Goal: Navigation & Orientation: Find specific page/section

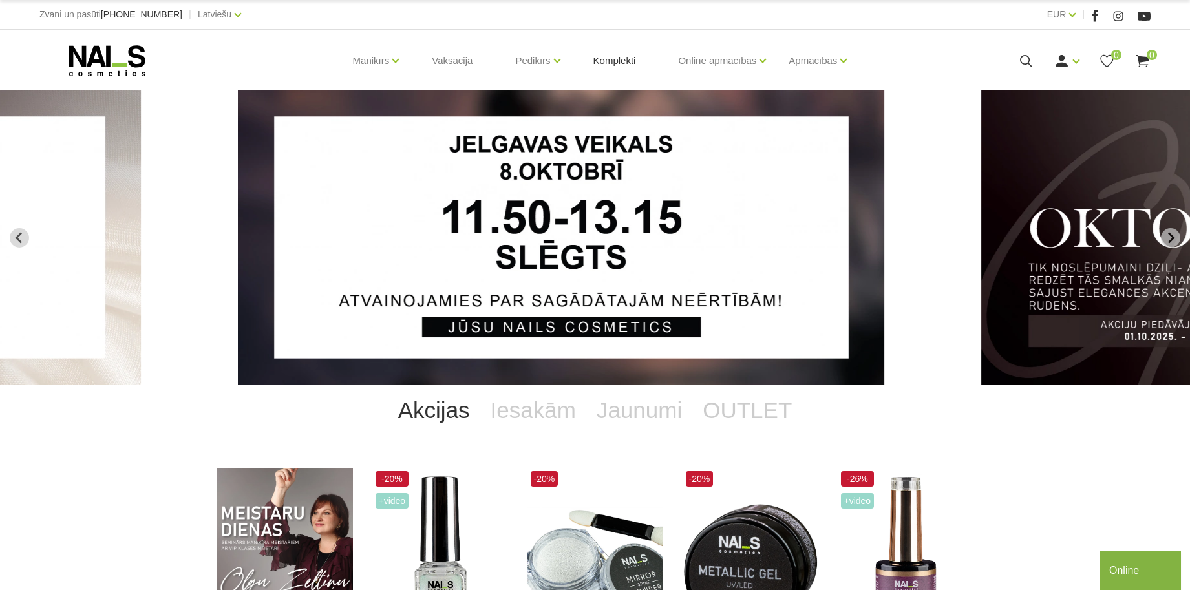
click at [621, 61] on link "Komplekti" at bounding box center [614, 61] width 63 height 62
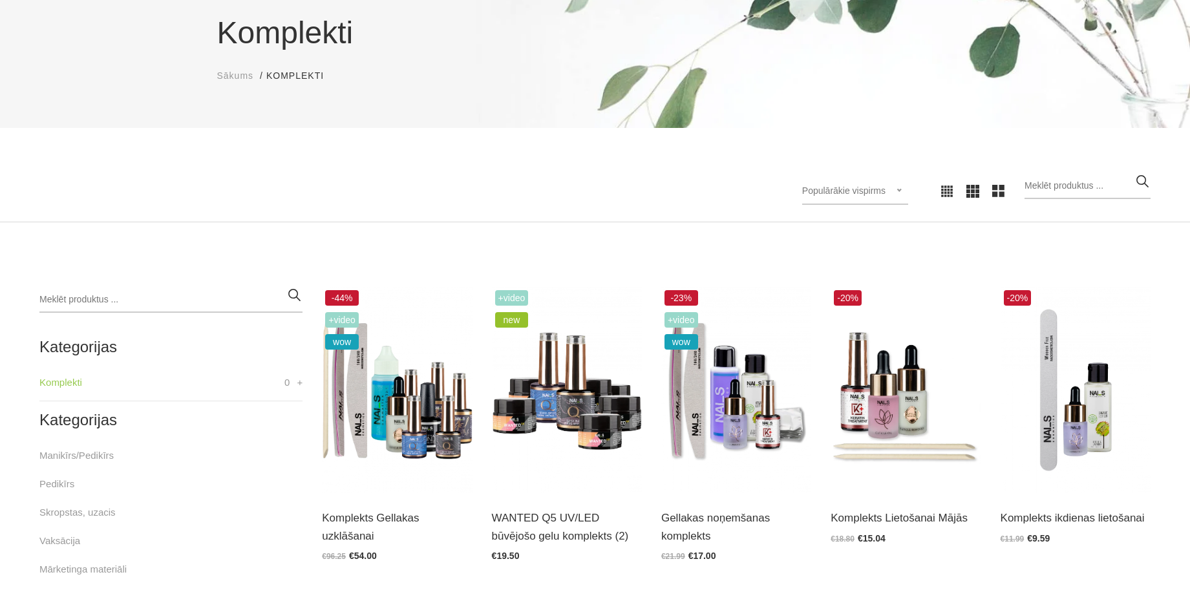
scroll to position [440, 0]
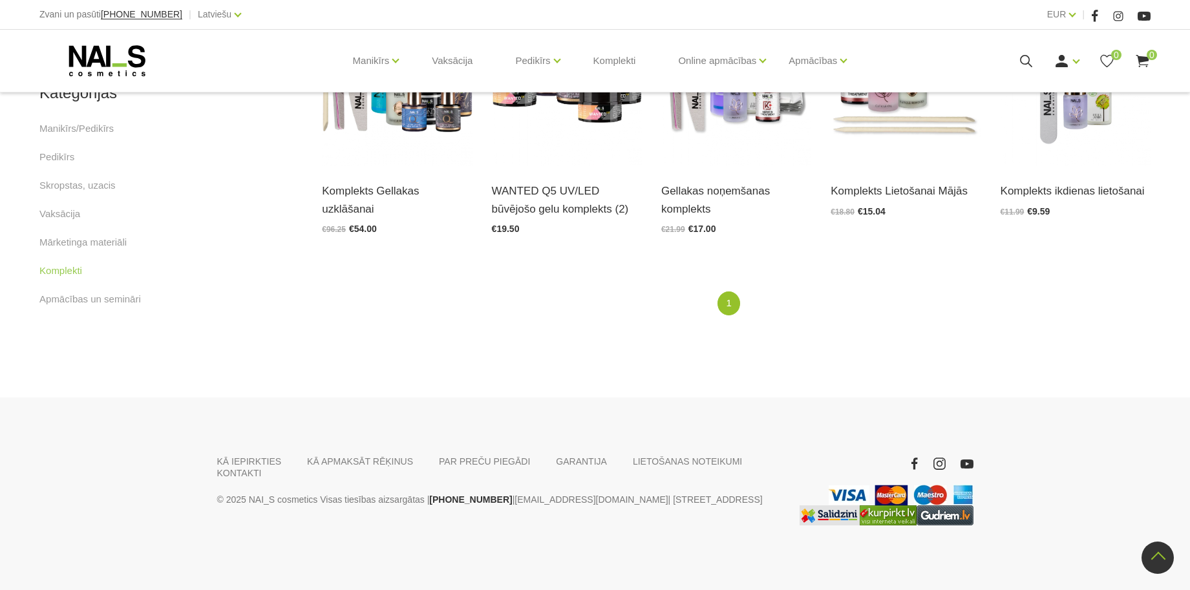
click at [100, 62] on use at bounding box center [107, 60] width 76 height 31
